Goal: Task Accomplishment & Management: Manage account settings

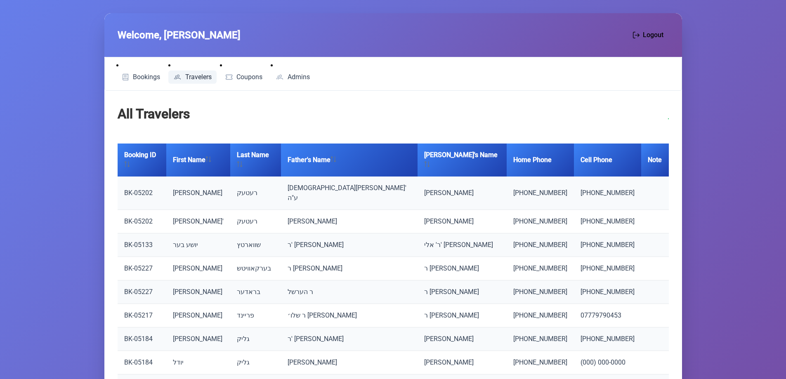
click at [195, 75] on span "Travelers" at bounding box center [198, 77] width 26 height 7
click at [150, 80] on span "Bookings" at bounding box center [146, 77] width 27 height 7
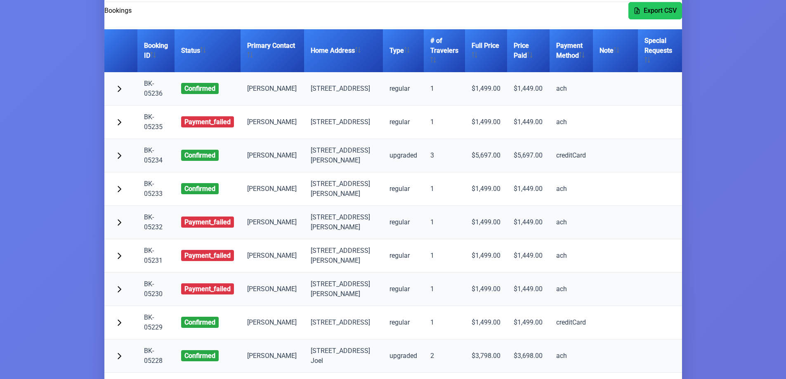
scroll to position [118, 0]
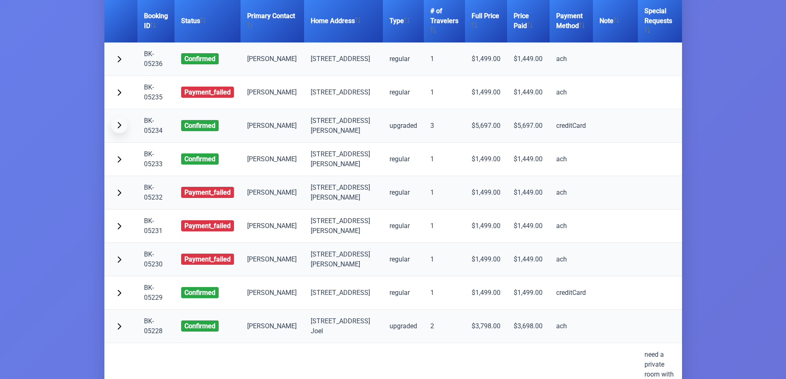
click at [116, 128] on span "button" at bounding box center [119, 125] width 7 height 7
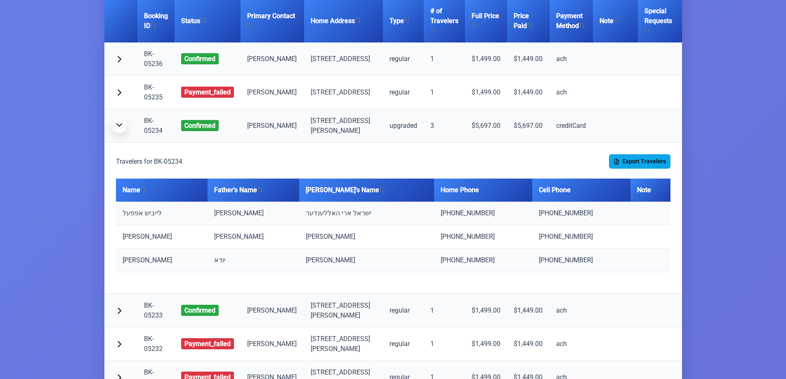
click at [116, 128] on span "button" at bounding box center [119, 125] width 7 height 7
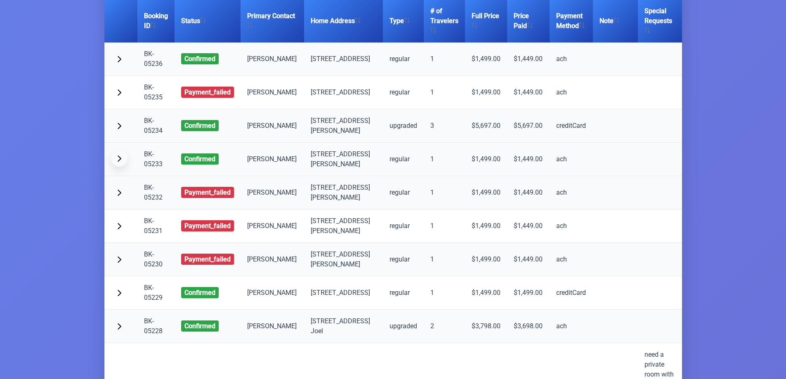
click at [121, 162] on span "button" at bounding box center [119, 158] width 7 height 7
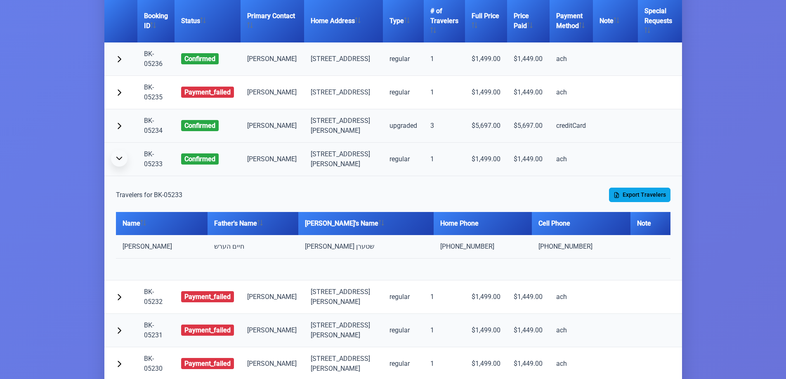
click at [121, 162] on span "button" at bounding box center [119, 158] width 7 height 7
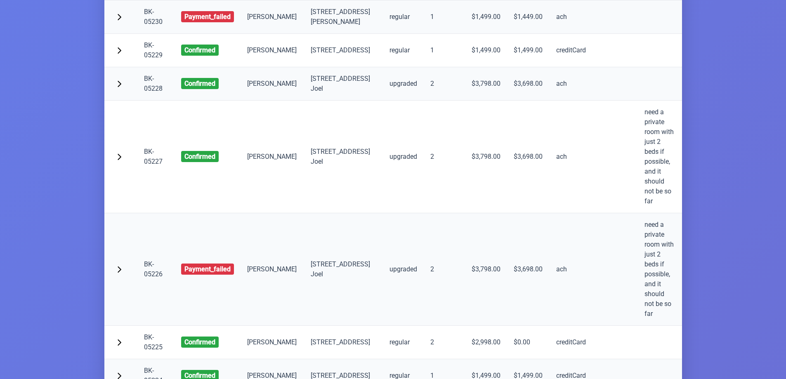
scroll to position [385, 0]
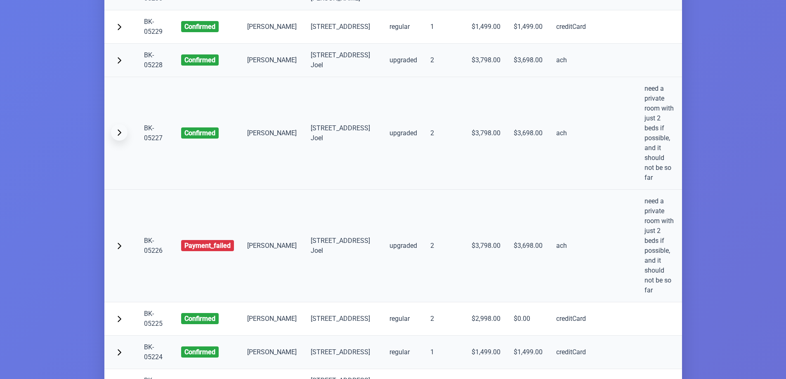
click at [123, 141] on button "button" at bounding box center [119, 132] width 17 height 17
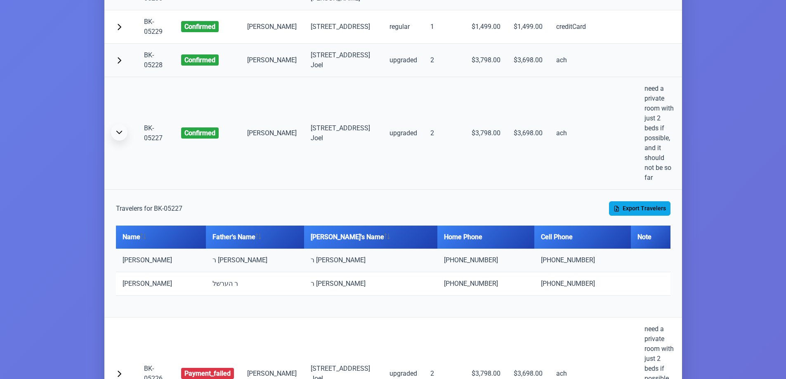
click at [123, 141] on button "button" at bounding box center [119, 132] width 17 height 17
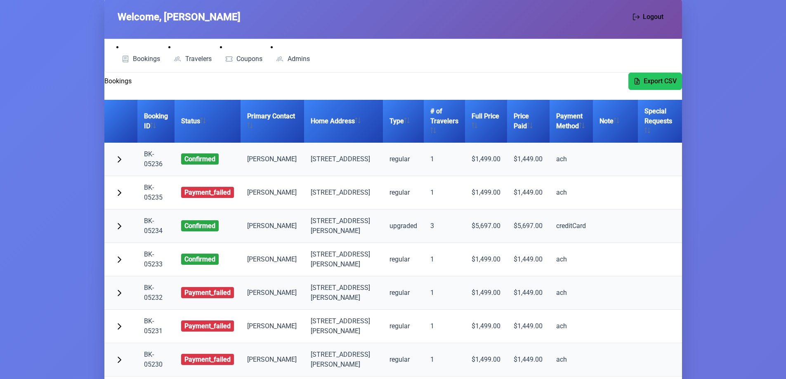
scroll to position [0, 0]
